Goal: Navigation & Orientation: Find specific page/section

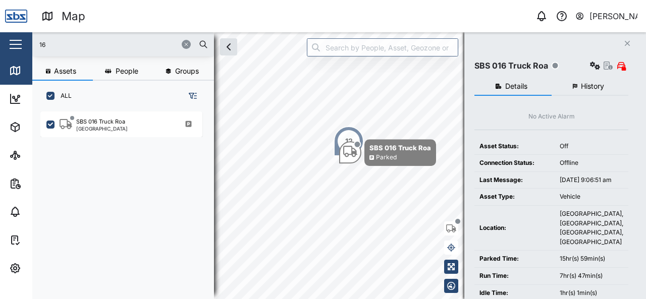
scroll to position [176, 157]
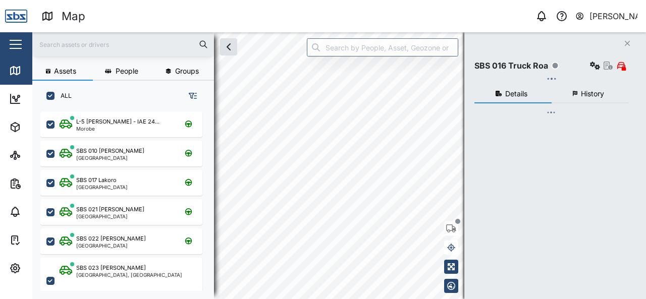
checkbox input "true"
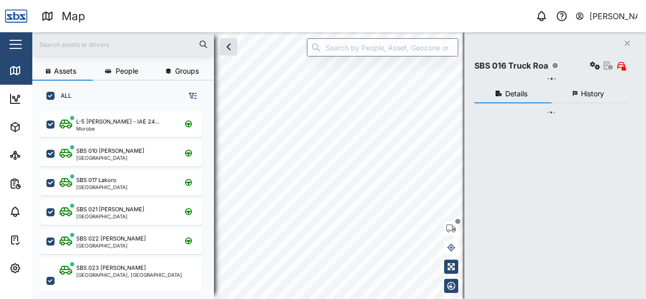
checkbox input "true"
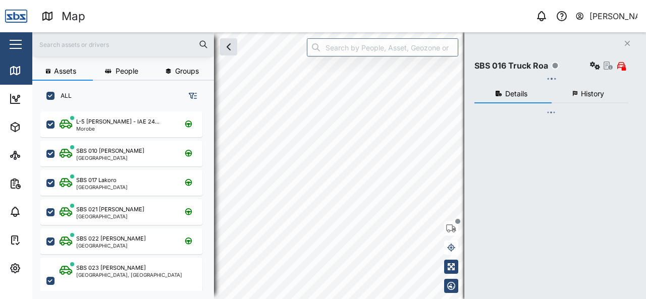
checkbox input "true"
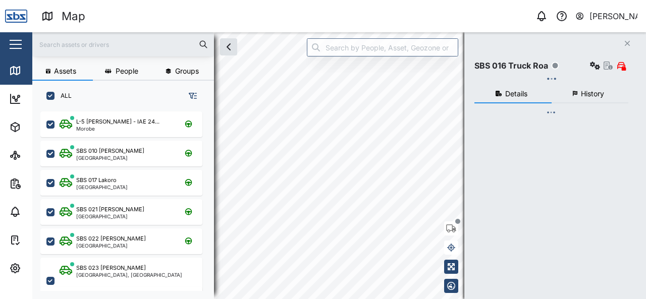
checkbox input "true"
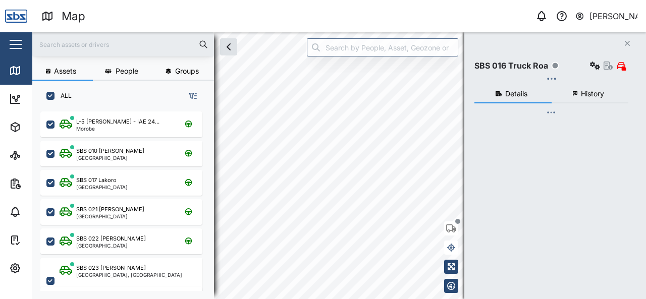
checkbox input "true"
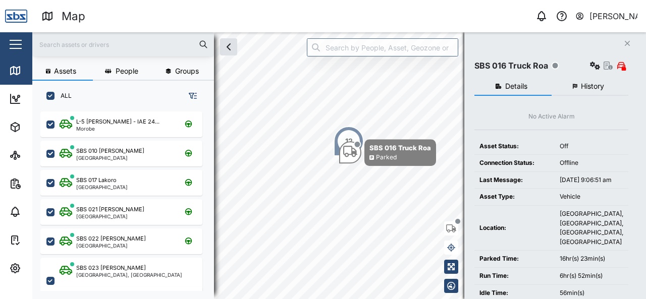
click at [631, 45] on button "Close" at bounding box center [627, 43] width 14 height 14
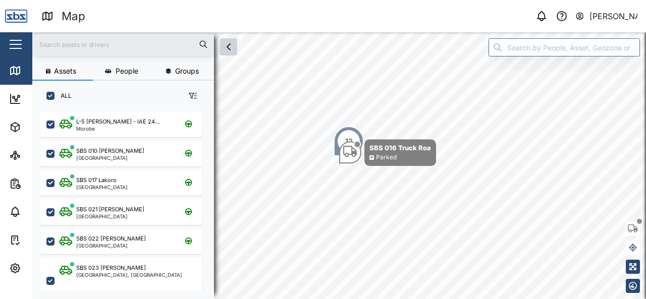
click at [233, 52] on icon "button" at bounding box center [229, 47] width 12 height 12
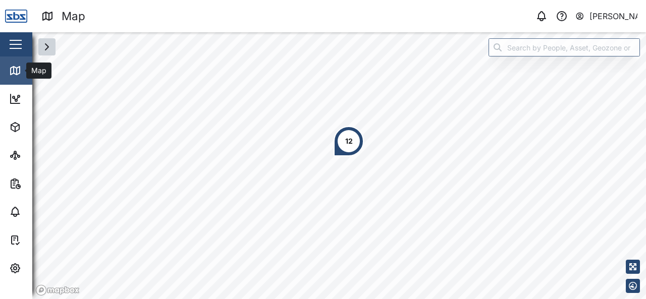
click at [11, 71] on icon at bounding box center [15, 71] width 9 height 8
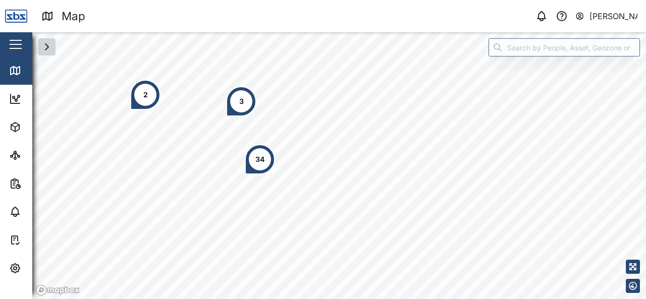
click at [145, 102] on div "2" at bounding box center [145, 95] width 30 height 30
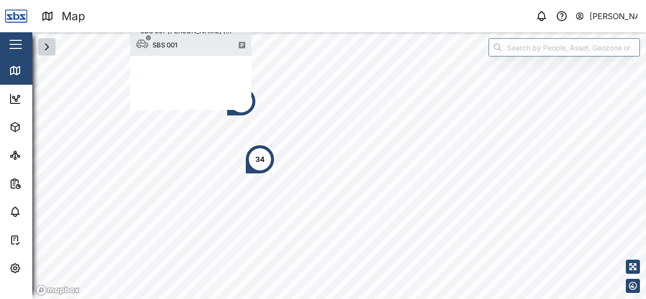
scroll to position [90, 113]
